Goal: Task Accomplishment & Management: Manage account settings

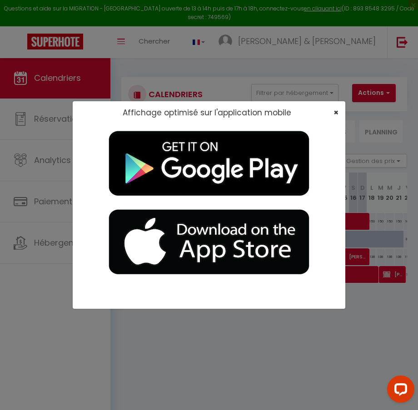
click at [336, 112] on span "×" at bounding box center [335, 112] width 5 height 11
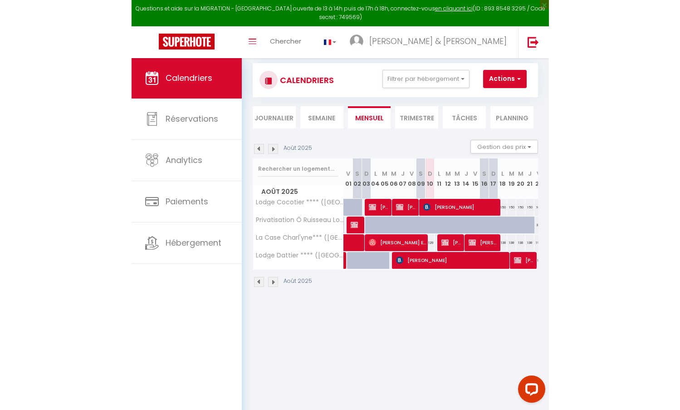
scroll to position [20, 0]
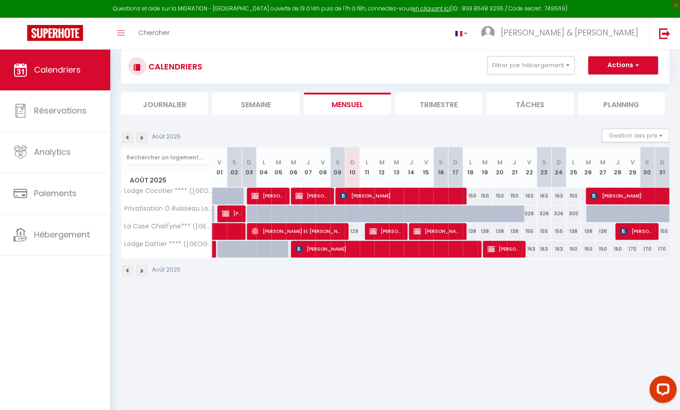
click at [366, 197] on span "[PERSON_NAME]" at bounding box center [400, 195] width 121 height 17
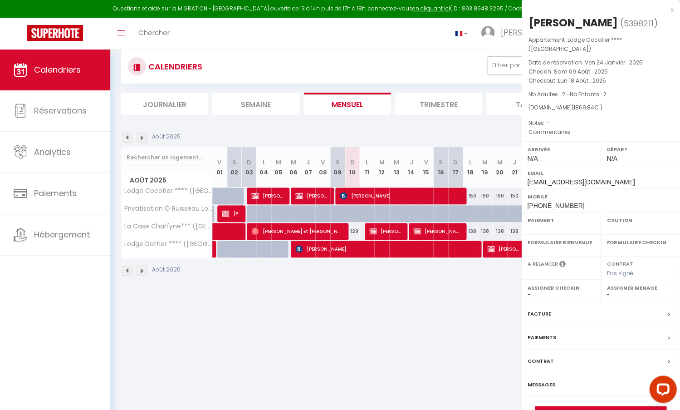
select select "OK"
select select "0"
select select "1"
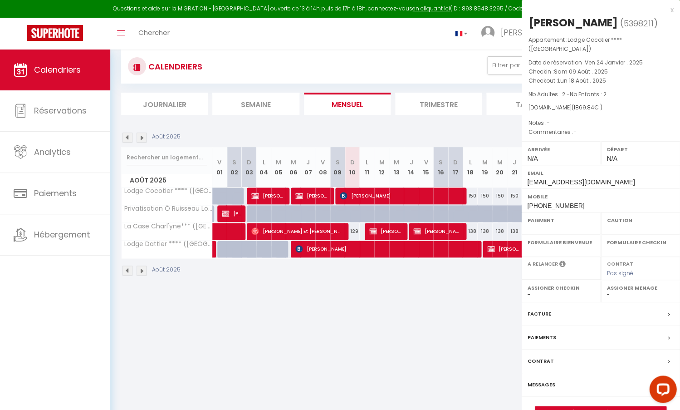
select select
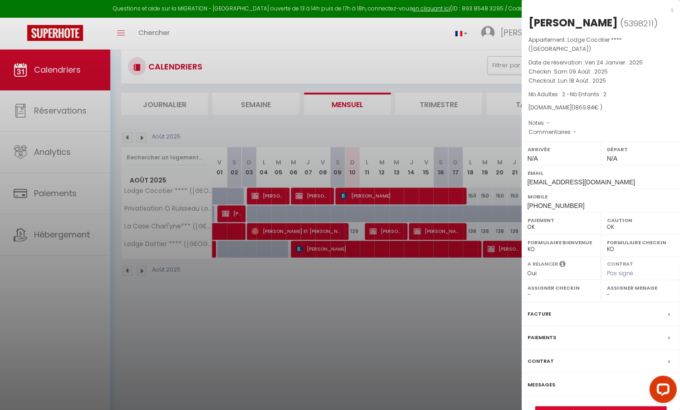
click at [344, 246] on div at bounding box center [340, 205] width 680 height 410
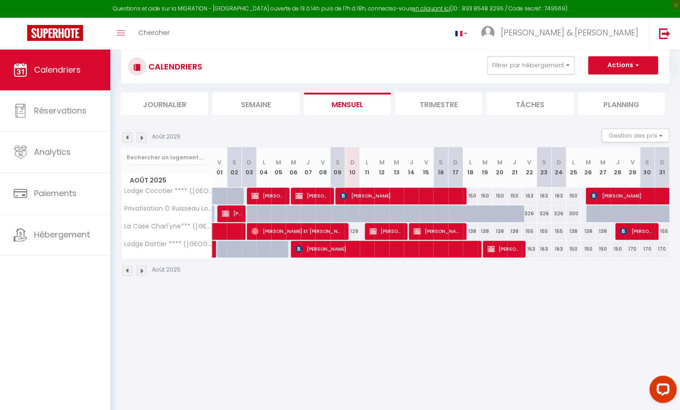
click at [318, 245] on span "[PERSON_NAME]" at bounding box center [384, 248] width 179 height 17
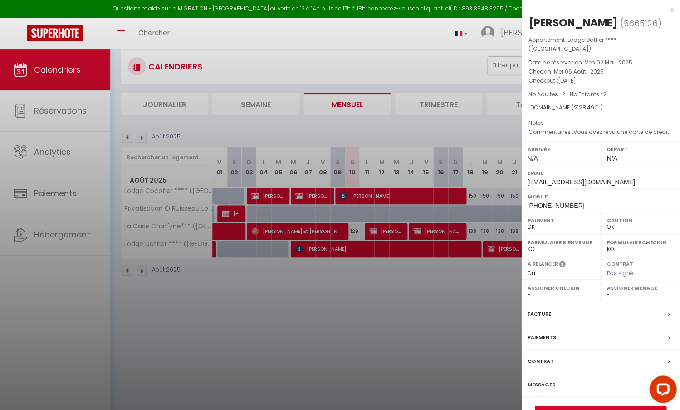
click at [300, 197] on div at bounding box center [340, 205] width 680 height 410
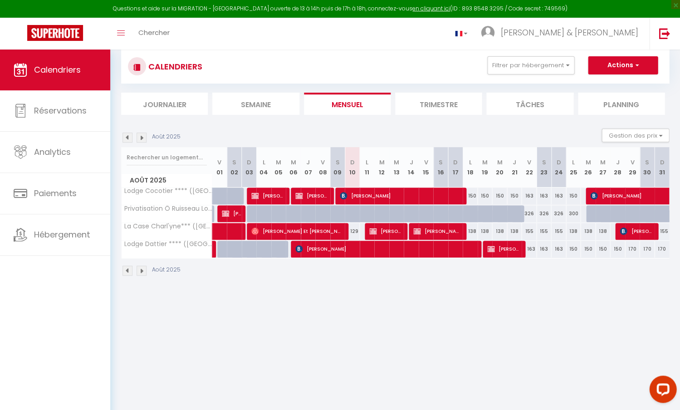
click at [299, 190] on span "[PERSON_NAME]" at bounding box center [312, 195] width 34 height 17
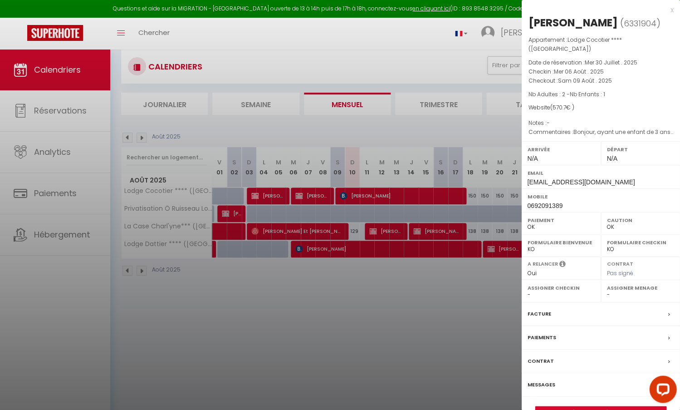
click at [329, 244] on div at bounding box center [340, 205] width 680 height 410
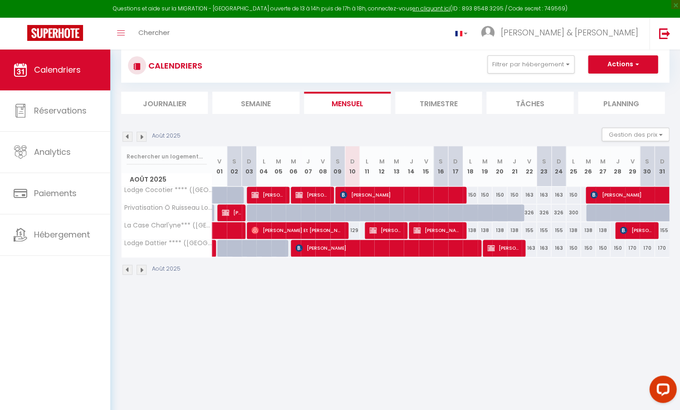
scroll to position [20, 0]
click at [417, 190] on div "150" at bounding box center [470, 195] width 15 height 17
type input "150"
type input "Lun 18 Août 2025"
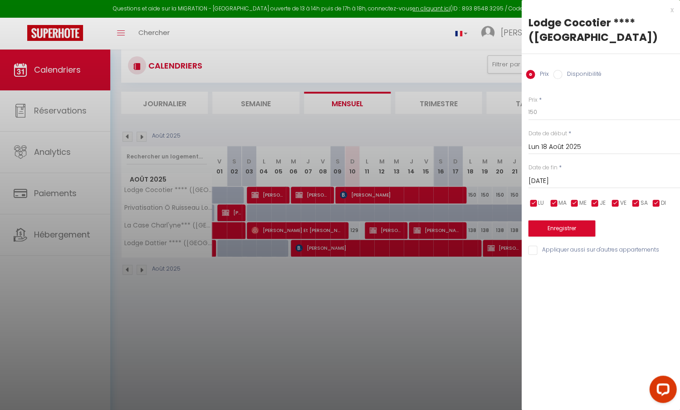
click at [417, 180] on input "[DATE]" at bounding box center [604, 181] width 152 height 12
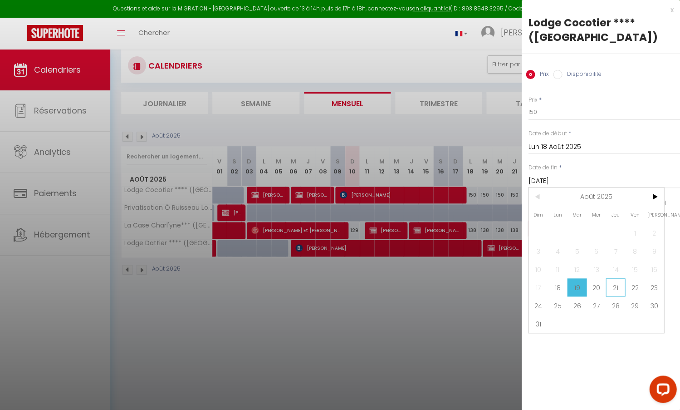
click at [417, 290] on span "21" at bounding box center [616, 287] width 20 height 18
type input "[DEMOGRAPHIC_DATA][DATE]"
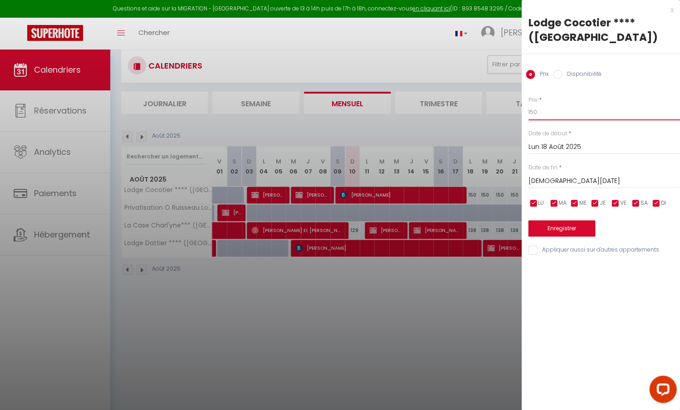
click at [417, 112] on input "150" at bounding box center [604, 112] width 152 height 16
type input "140"
click at [417, 226] on button "Enregistrer" at bounding box center [561, 228] width 67 height 16
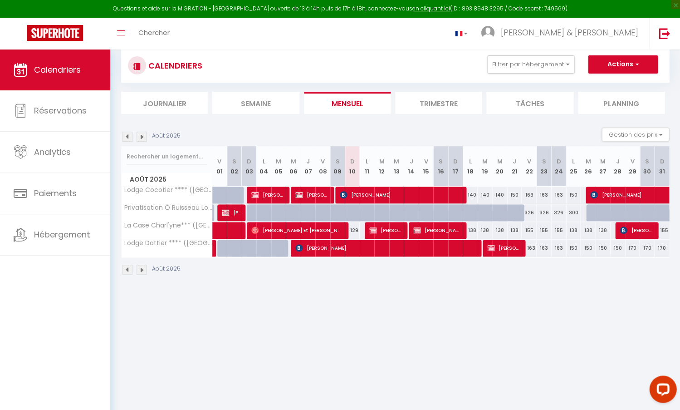
click at [417, 193] on div "163" at bounding box center [529, 195] width 15 height 17
type input "163"
type input "Ven 22 Août 2025"
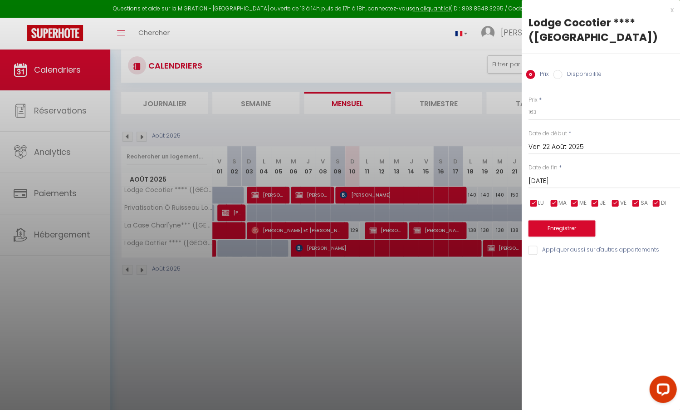
click at [417, 178] on input "[DATE]" at bounding box center [604, 181] width 152 height 12
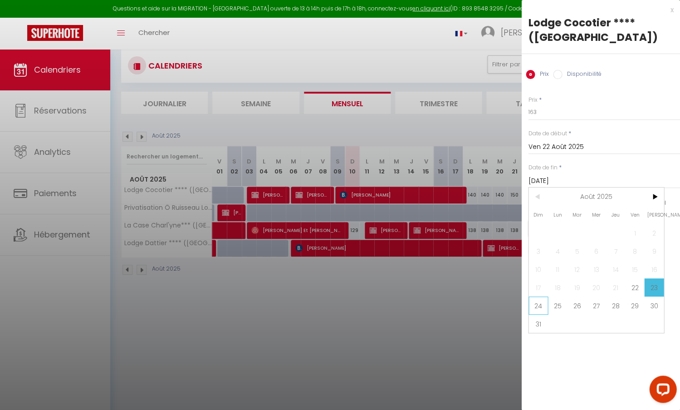
click at [417, 302] on span "24" at bounding box center [539, 305] width 20 height 18
type input "Dim 24 Août 2025"
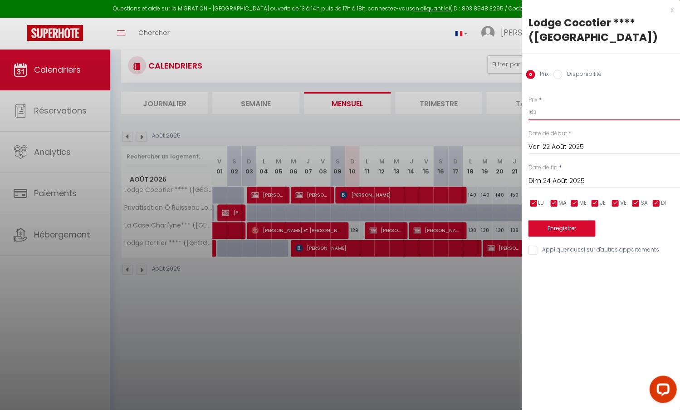
click at [417, 110] on input "163" at bounding box center [604, 112] width 152 height 16
type input "153"
click at [417, 227] on button "Enregistrer" at bounding box center [561, 228] width 67 height 16
